Goal: Find specific page/section: Find specific page/section

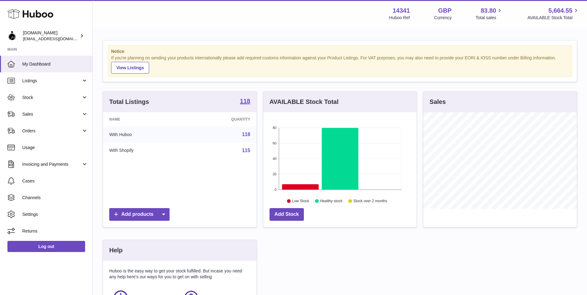
scroll to position [97, 153]
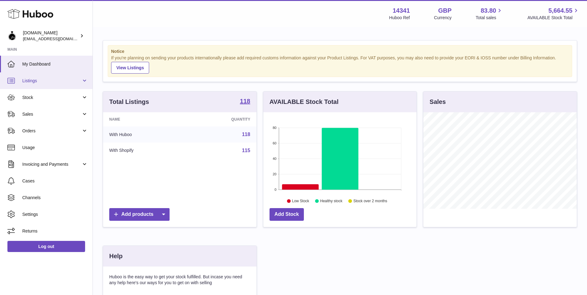
click at [49, 83] on span "Listings" at bounding box center [51, 81] width 59 height 6
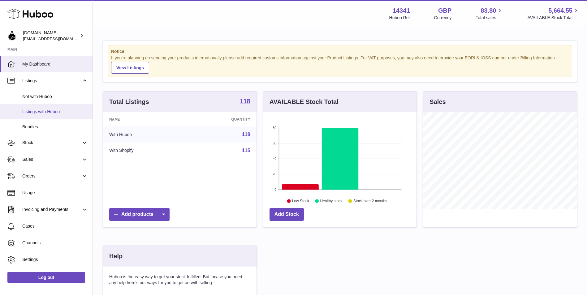
click at [54, 115] on link "Listings with Huboo" at bounding box center [46, 111] width 93 height 15
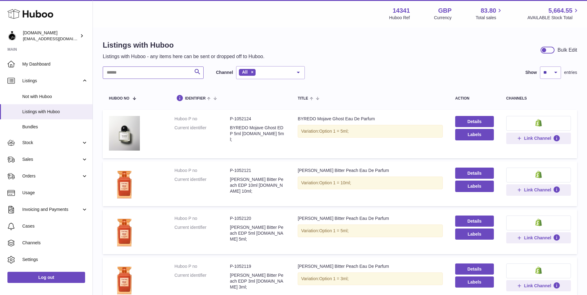
click at [177, 72] on input "text" at bounding box center [153, 73] width 101 height 12
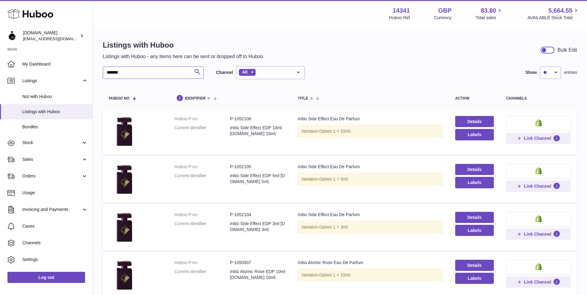
type input "******"
drag, startPoint x: 260, startPoint y: 215, endPoint x: 234, endPoint y: 215, distance: 25.4
click at [234, 215] on dd "P-1052104" at bounding box center [257, 215] width 55 height 6
copy dd "1052104"
